Goal: Navigation & Orientation: Find specific page/section

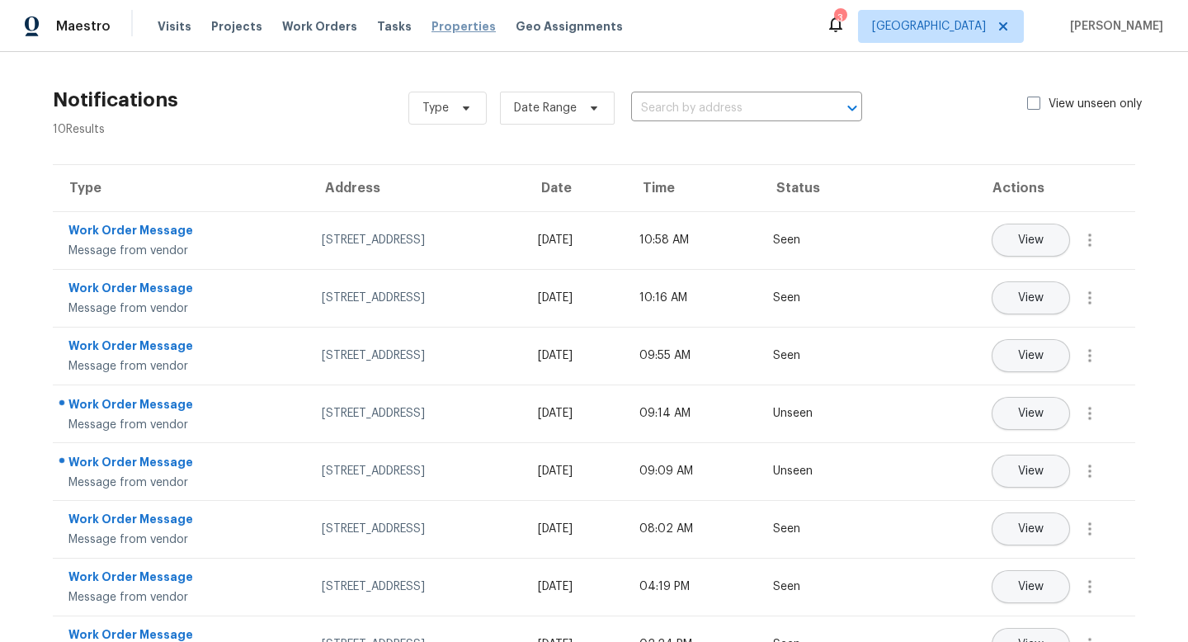
click at [440, 25] on span "Properties" at bounding box center [464, 26] width 64 height 17
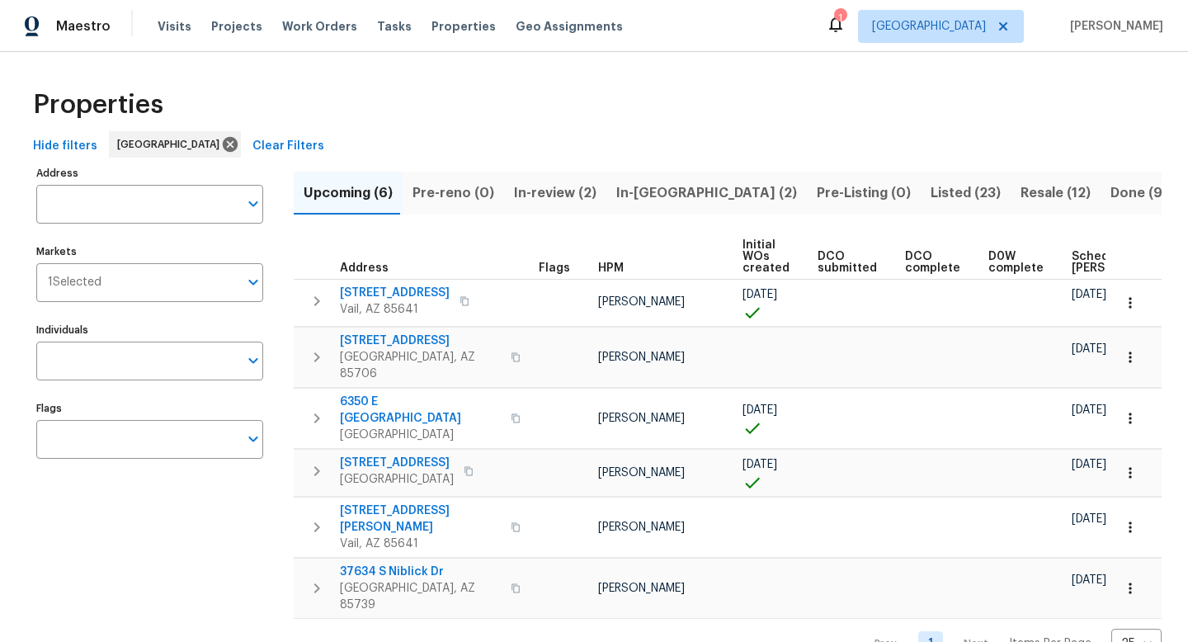
click at [931, 191] on span "Listed (23)" at bounding box center [966, 193] width 70 height 23
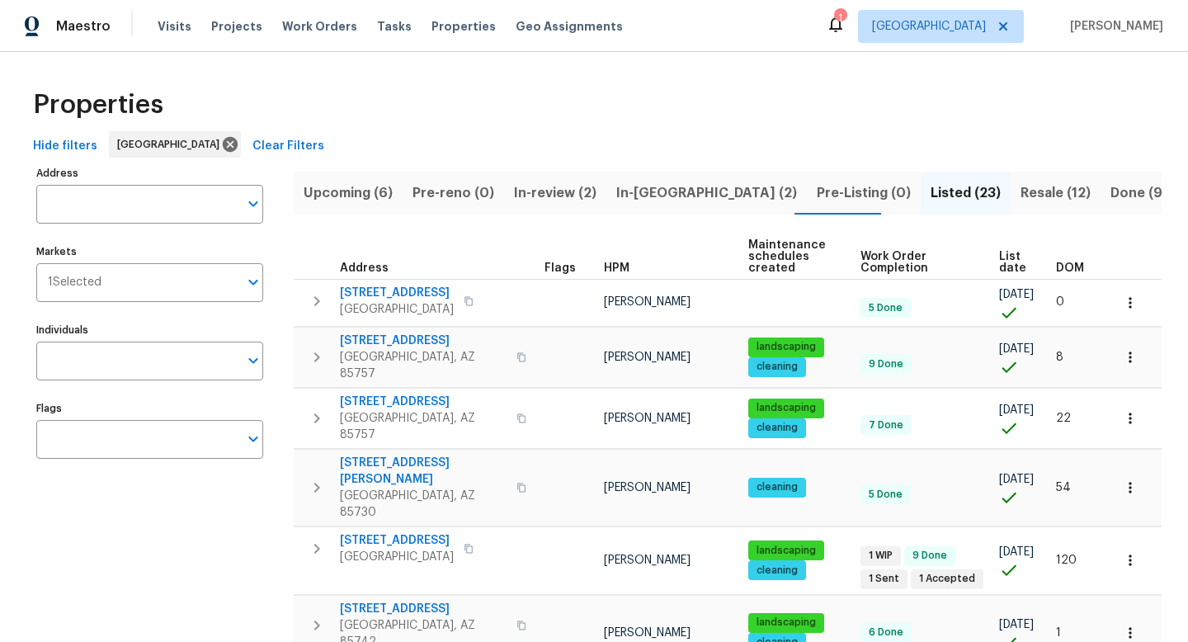
click at [663, 188] on span "In-reno (2)" at bounding box center [706, 193] width 181 height 23
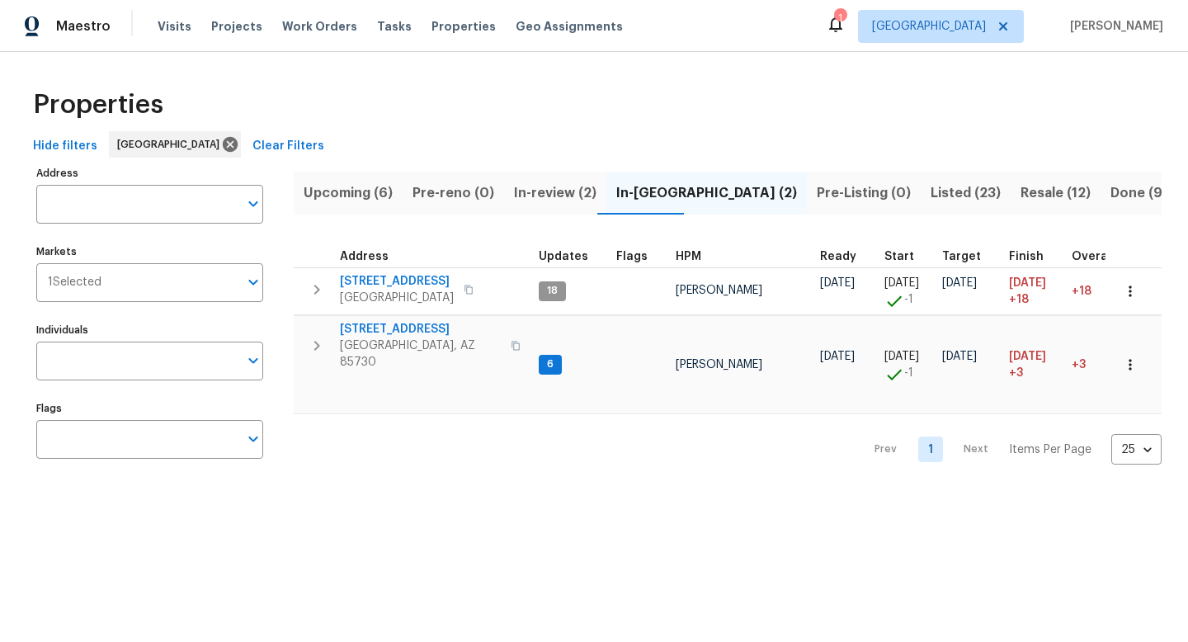
click at [788, 134] on div "Hide filters Tucson Clear Filters" at bounding box center [593, 146] width 1135 height 31
click at [1021, 198] on span "Resale (12)" at bounding box center [1056, 193] width 70 height 23
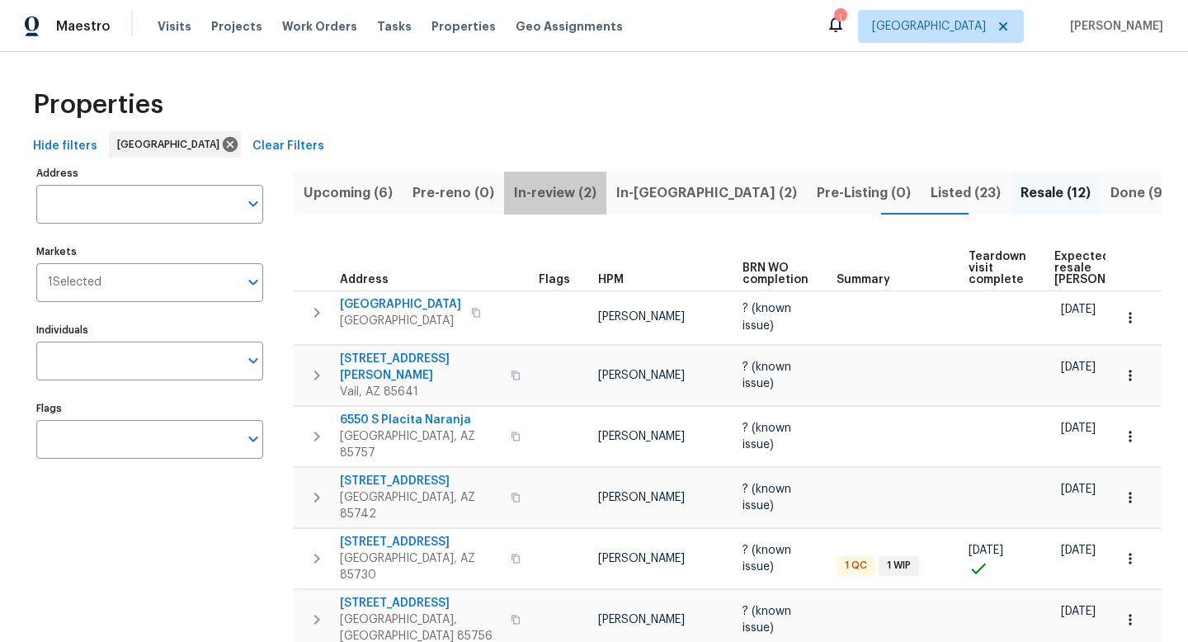
click at [548, 196] on span "In-review (2)" at bounding box center [555, 193] width 83 height 23
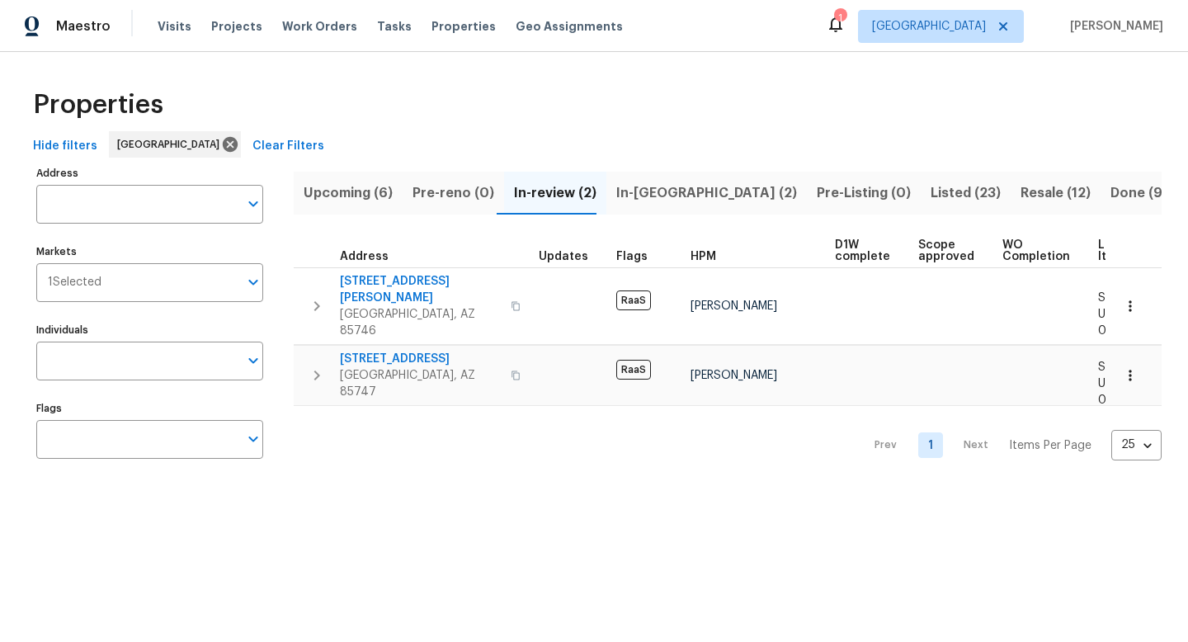
click at [349, 192] on span "Upcoming (6)" at bounding box center [348, 193] width 89 height 23
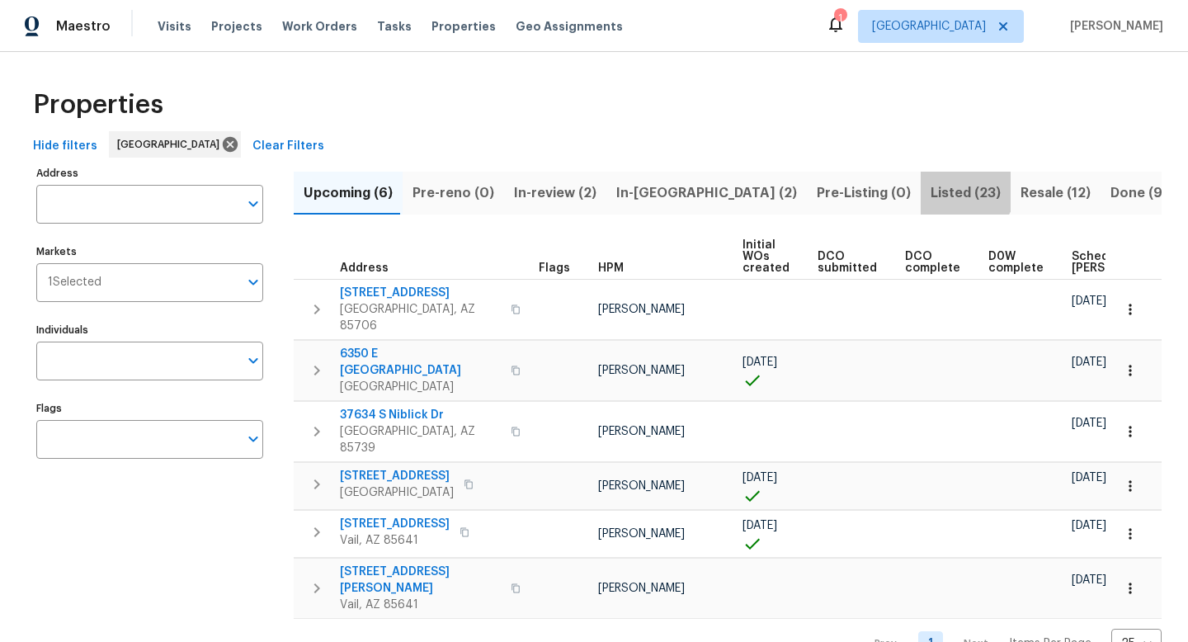
click at [931, 184] on span "Listed (23)" at bounding box center [966, 193] width 70 height 23
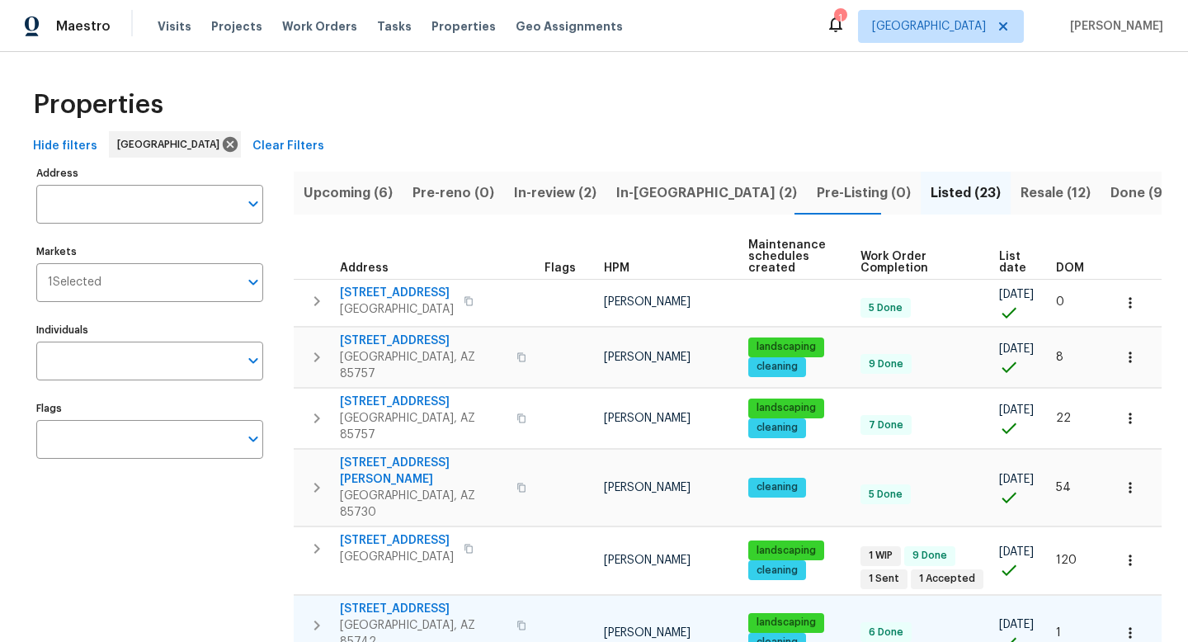
click at [385, 601] on span "9678 N Sherbrooke St" at bounding box center [423, 609] width 167 height 17
